Goal: Task Accomplishment & Management: Use online tool/utility

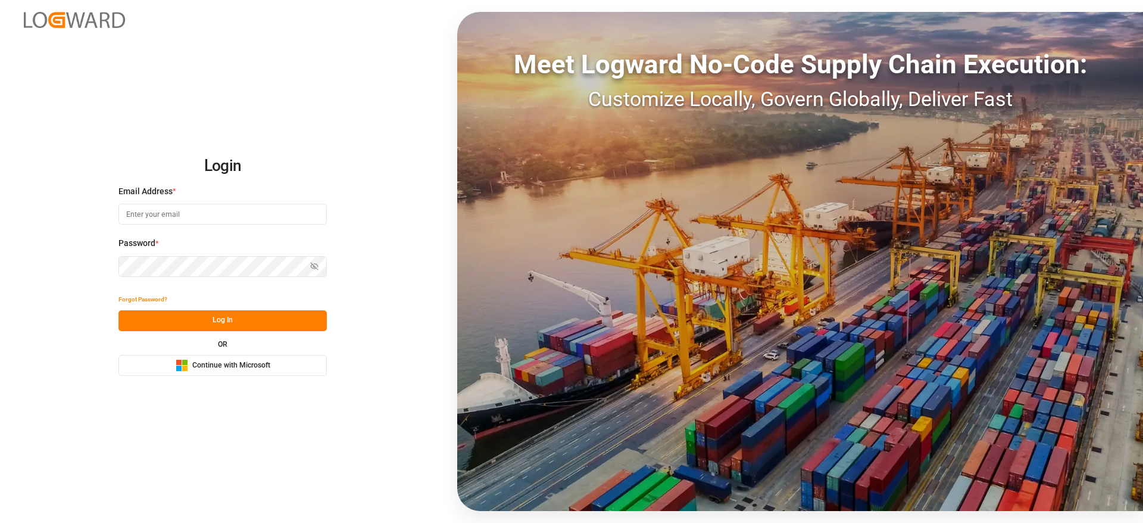
click at [226, 204] on input at bounding box center [222, 214] width 208 height 21
click at [223, 207] on input at bounding box center [222, 214] width 208 height 21
drag, startPoint x: 304, startPoint y: 220, endPoint x: 313, endPoint y: 217, distance: 9.4
click at [313, 217] on body "Login Email Address * Password * Show password Forgot Password? Log In OR Micro…" at bounding box center [571, 261] width 1143 height 523
click at [0, 522] on com-1password-button at bounding box center [0, 523] width 0 height 0
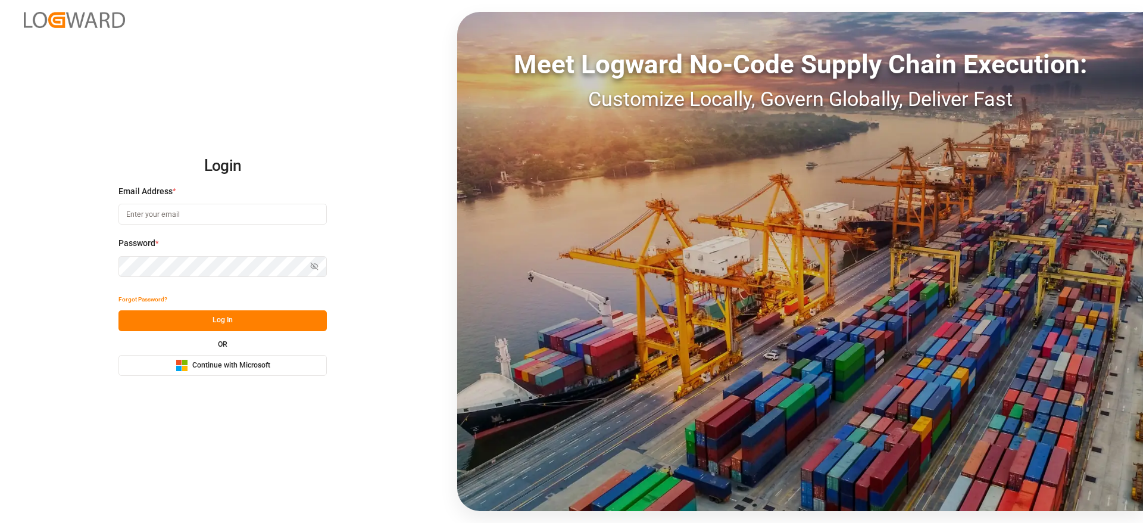
click at [0, 522] on com-1password-button at bounding box center [0, 523] width 0 height 0
type input "[PERSON_NAME][EMAIL_ADDRESS][DOMAIN_NAME]"
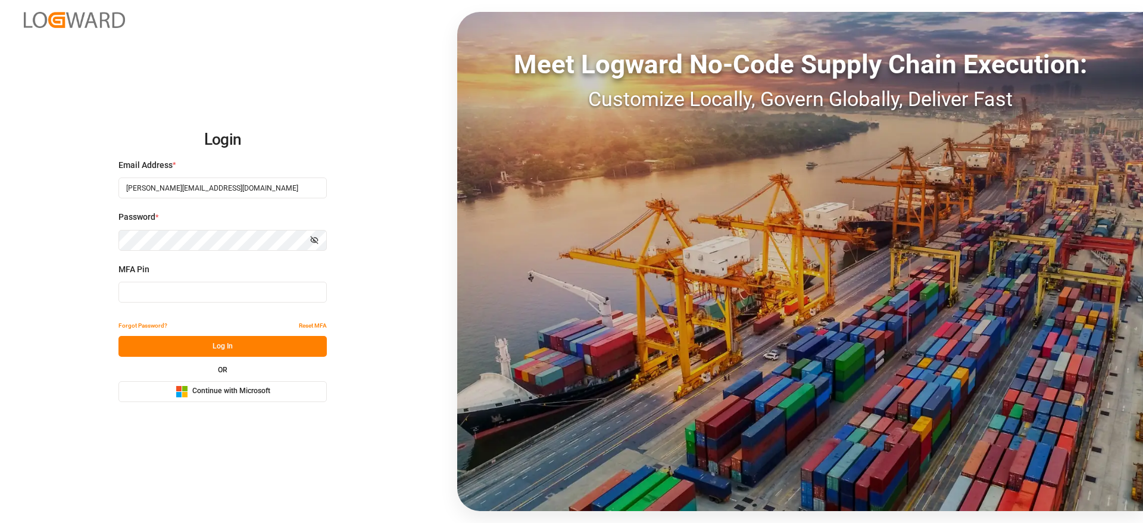
type input "990186"
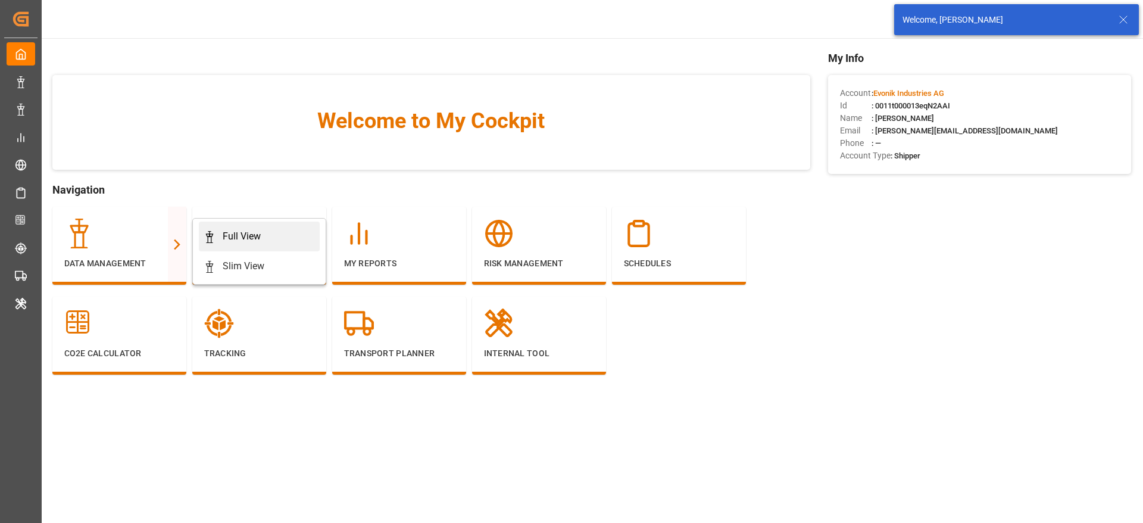
drag, startPoint x: 155, startPoint y: 266, endPoint x: 220, endPoint y: 241, distance: 70.3
click at [192, 241] on div "Data Management Full View Slim View" at bounding box center [122, 252] width 140 height 90
click at [220, 241] on div "Full View" at bounding box center [259, 236] width 111 height 14
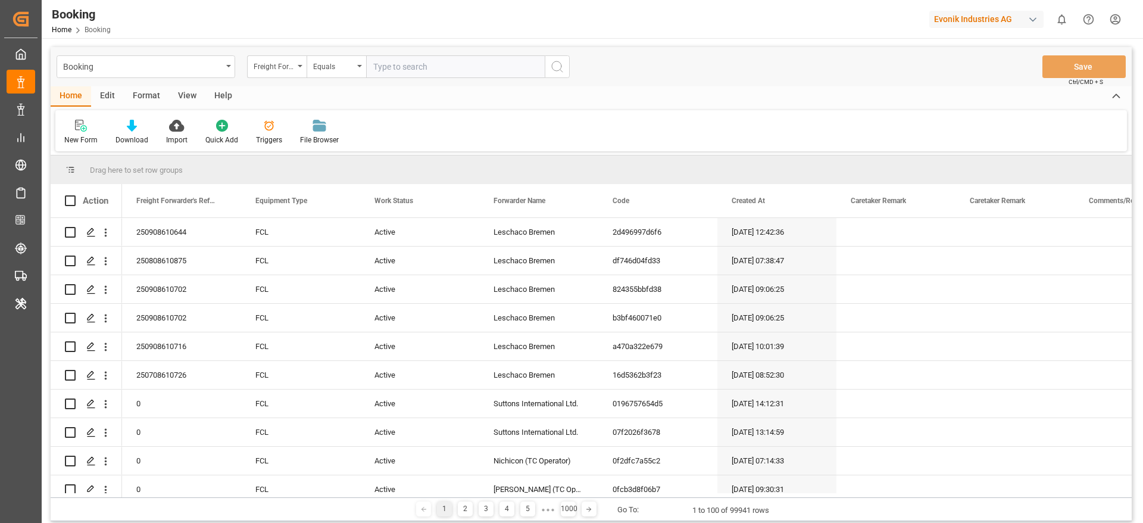
click at [155, 95] on div "Format" at bounding box center [146, 96] width 45 height 20
drag, startPoint x: 92, startPoint y: 126, endPoint x: 94, endPoint y: 146, distance: 19.8
click at [90, 126] on div at bounding box center [81, 125] width 35 height 13
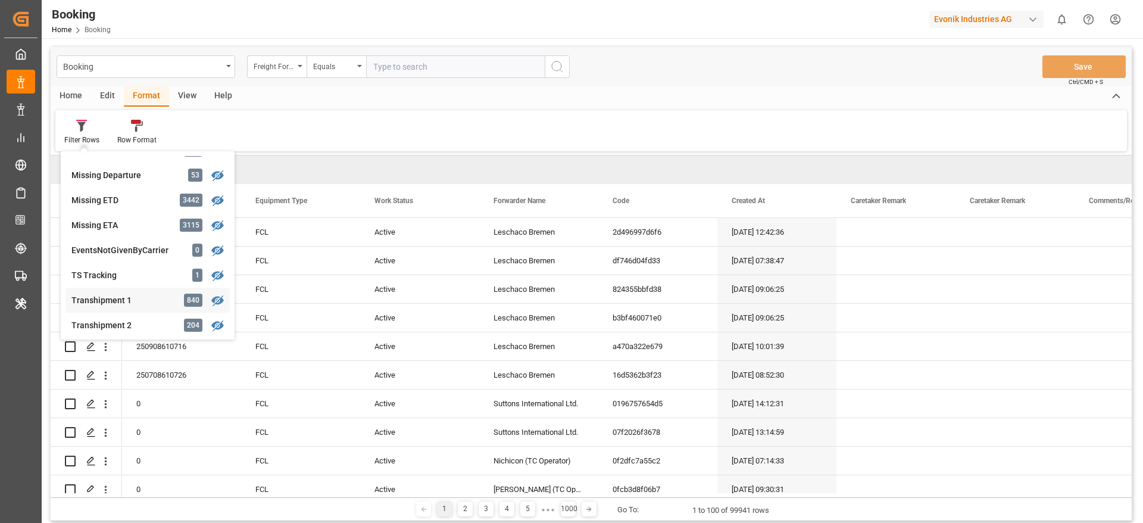
scroll to position [358, 0]
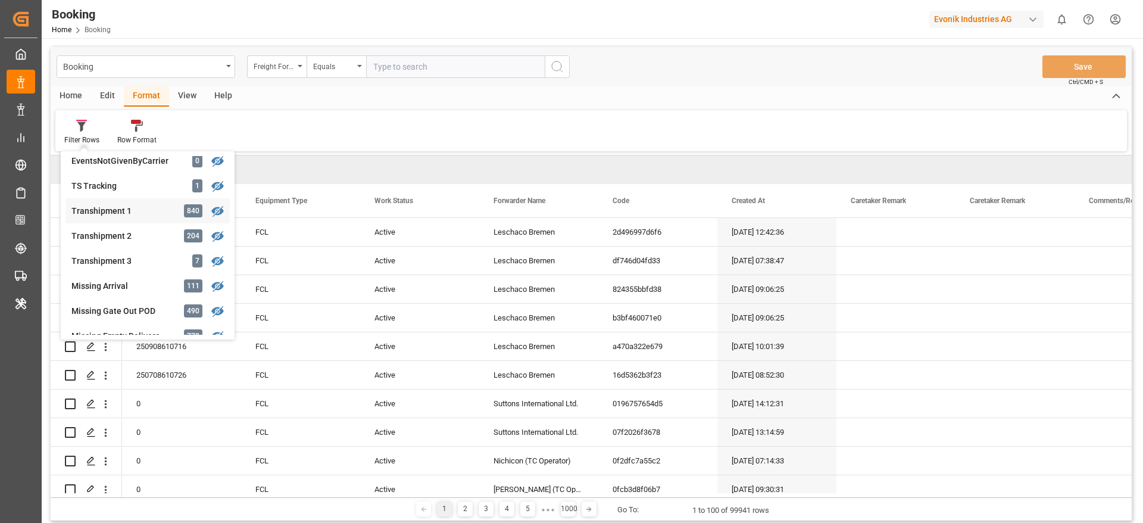
click at [144, 210] on div "Transhipment 1" at bounding box center [123, 211] width 104 height 13
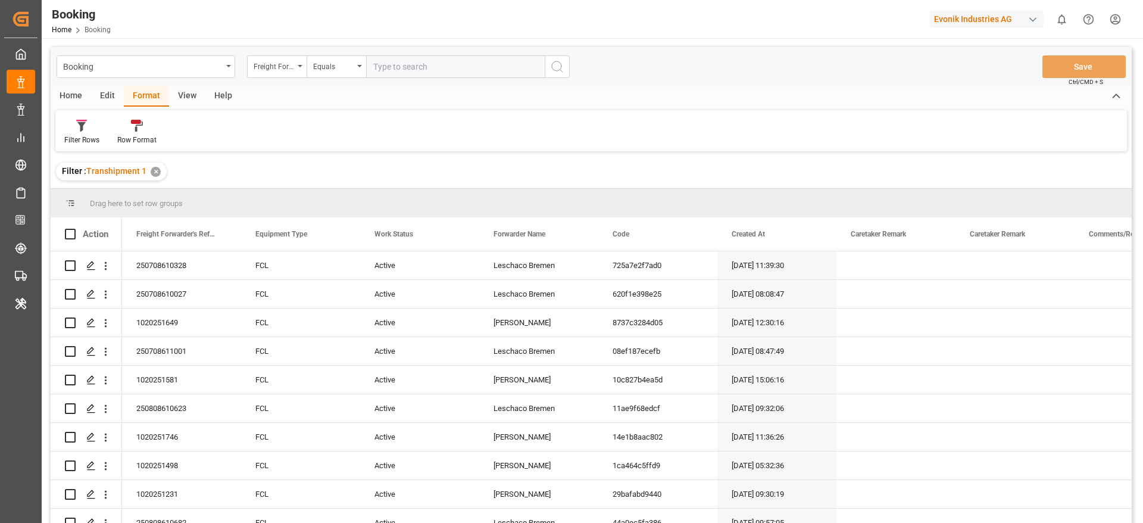
click at [194, 92] on div "View" at bounding box center [187, 96] width 36 height 20
click at [66, 127] on div at bounding box center [75, 125] width 23 height 13
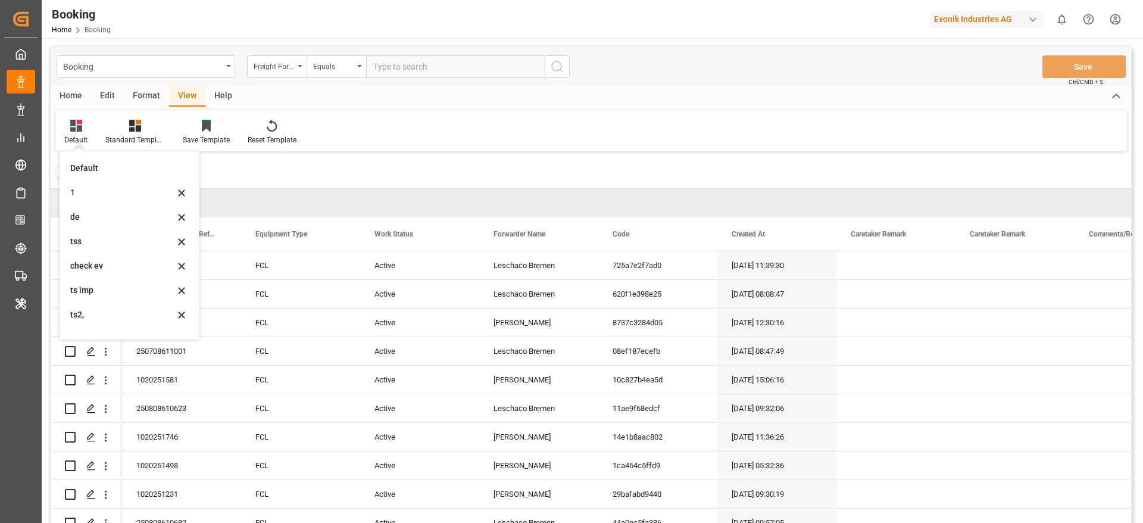
scroll to position [163, 0]
click at [286, 198] on div "Drag here to set row groups" at bounding box center [591, 203] width 1081 height 29
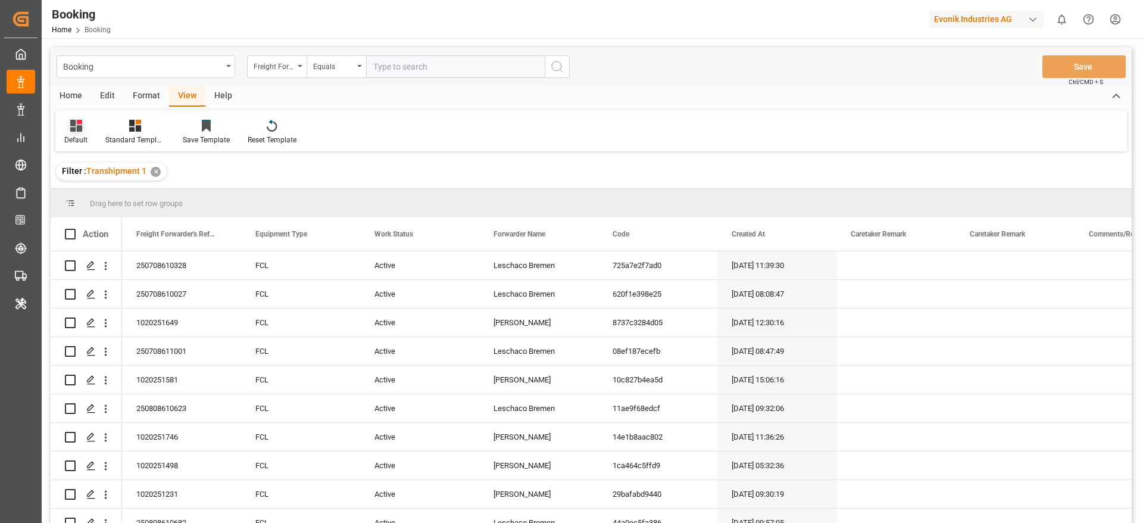
click at [77, 135] on div "Default" at bounding box center [75, 140] width 23 height 11
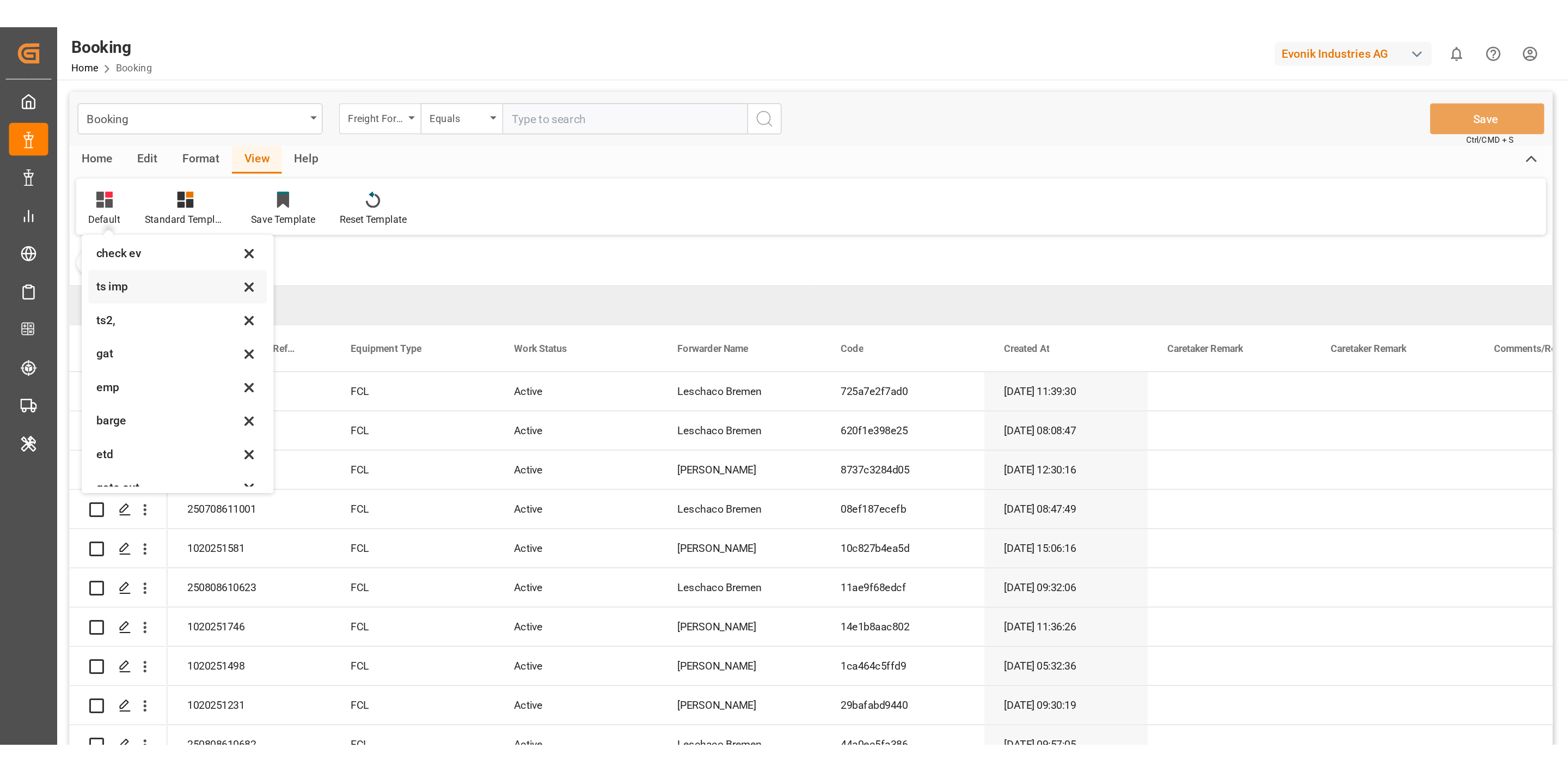
scroll to position [68, 0]
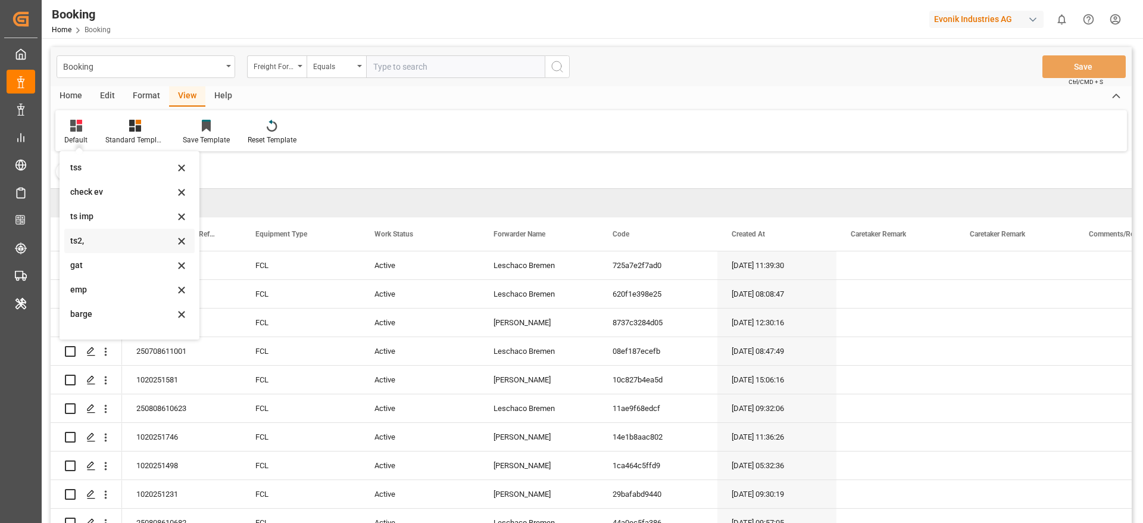
click at [90, 240] on div "ts2," at bounding box center [122, 241] width 104 height 13
click at [108, 241] on div "Action" at bounding box center [86, 233] width 71 height 33
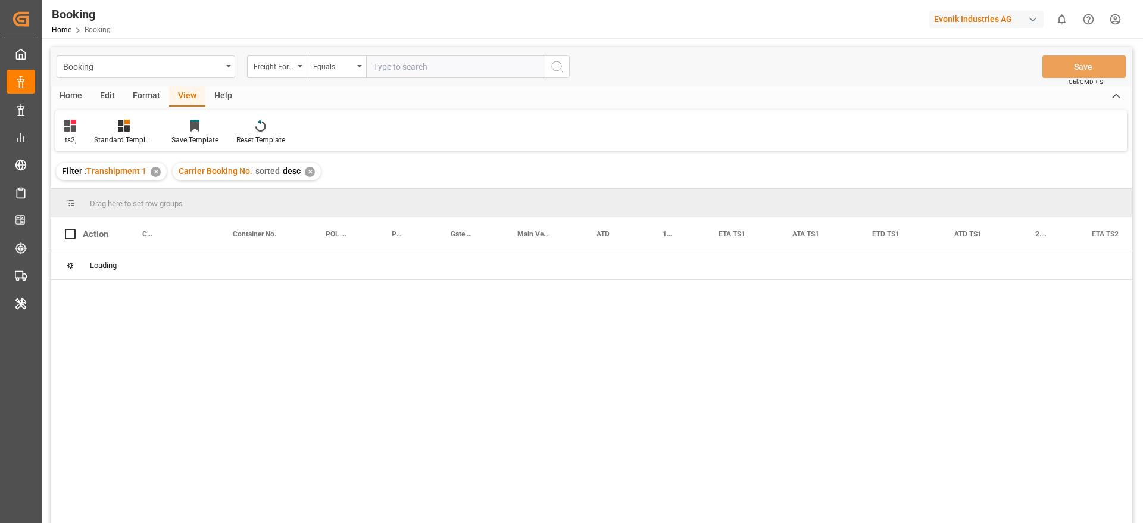
click at [308, 171] on div "✕" at bounding box center [310, 172] width 10 height 10
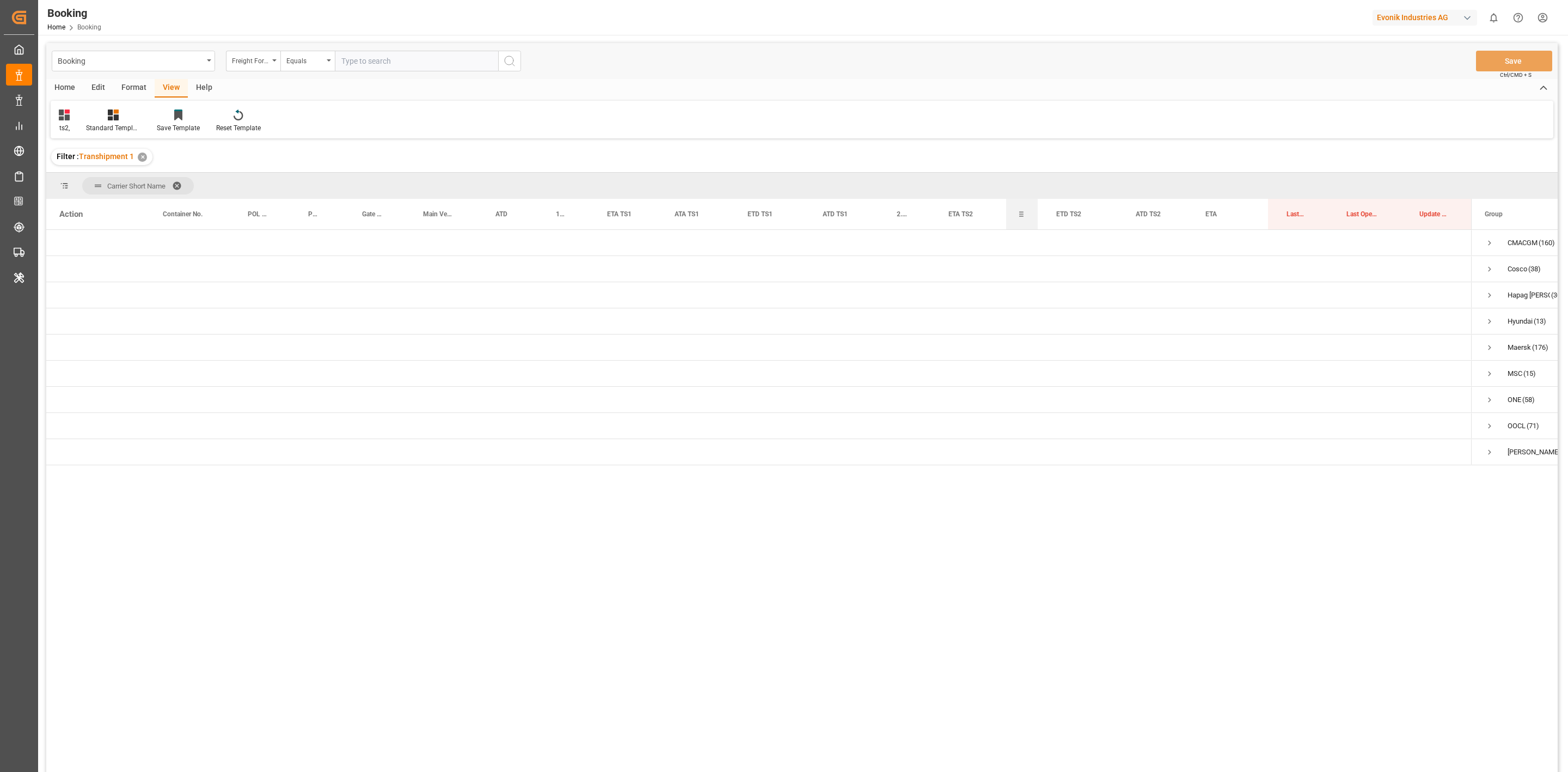
drag, startPoint x: 1084, startPoint y: 216, endPoint x: 1005, endPoint y: 223, distance: 79.3
click at [1005, 223] on div "Action Carrier Booking No. Container No. POL Name ATD" at bounding box center [759, 213] width 1425 height 30
drag, startPoint x: 1468, startPoint y: 220, endPoint x: 1431, endPoint y: 228, distance: 37.9
click at [1045, 228] on div at bounding box center [1434, 213] width 5 height 30
click at [1045, 295] on span "Press SPACE to select this row." at bounding box center [1452, 295] width 10 height 10
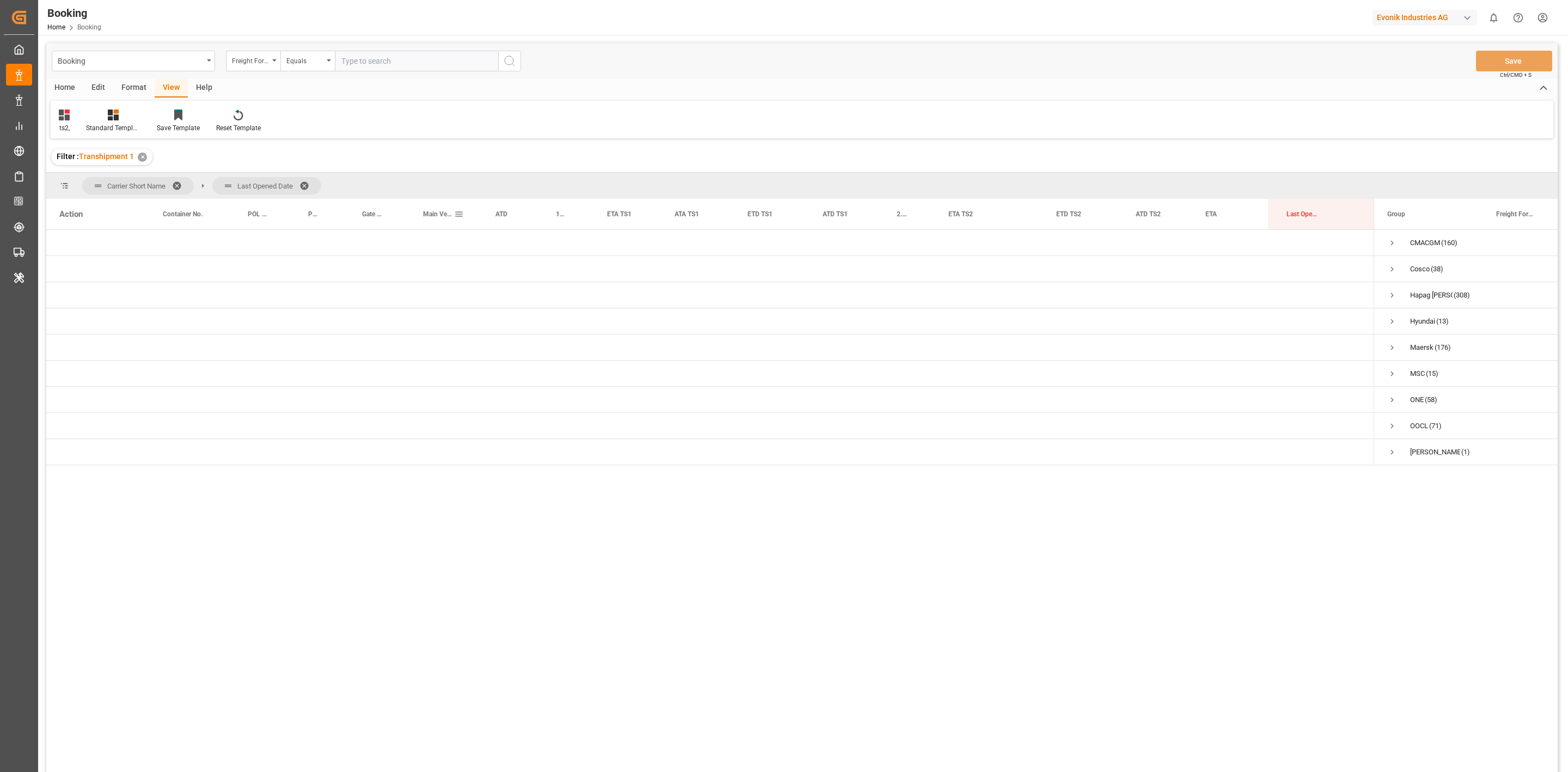
click at [443, 205] on div "Main Vessel and Vessel Imo" at bounding box center [439, 213] width 31 height 30
click at [443, 205] on div "Main Vessel and Vessel Imo 1" at bounding box center [439, 213] width 31 height 30
click at [1045, 296] on span "Press SPACE to select this row." at bounding box center [1392, 295] width 10 height 10
click at [1045, 321] on span "Press SPACE to select this row." at bounding box center [1414, 321] width 10 height 10
